Goal: Transaction & Acquisition: Purchase product/service

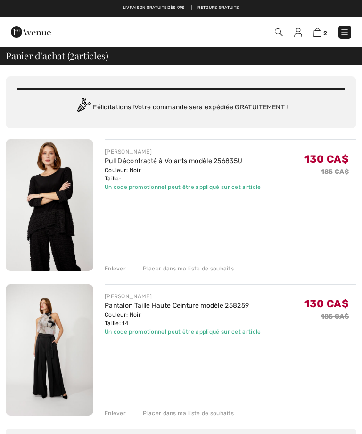
click at [41, 317] on img at bounding box center [50, 349] width 88 height 131
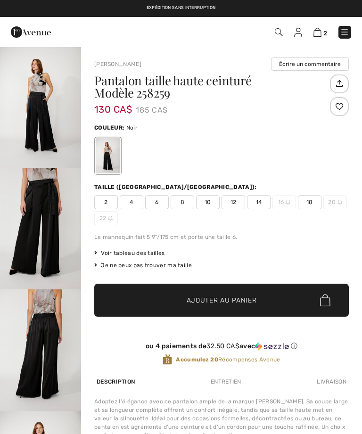
checkbox input "true"
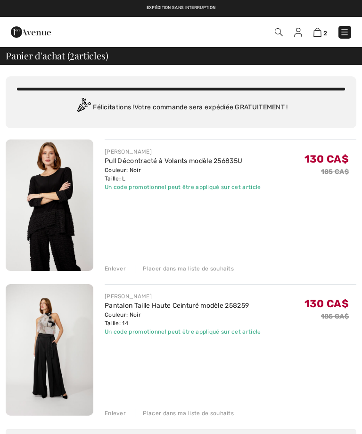
click at [108, 265] on div "Enlever" at bounding box center [115, 268] width 21 height 8
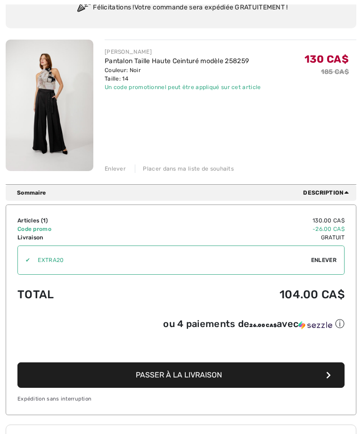
scroll to position [102, 0]
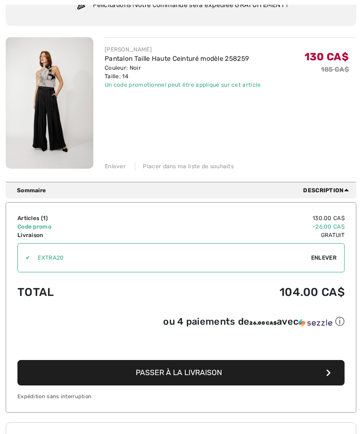
click at [112, 167] on div "Enlever" at bounding box center [115, 166] width 21 height 8
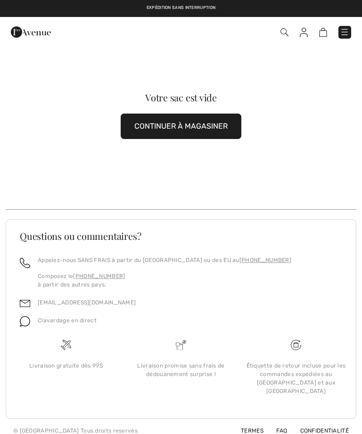
scroll to position [42, 0]
